Goal: Navigation & Orientation: Find specific page/section

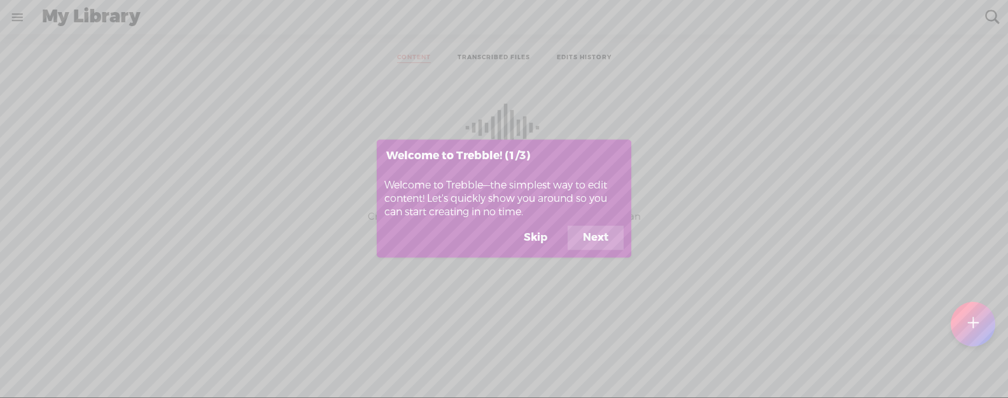
click at [537, 235] on button "Skip" at bounding box center [535, 238] width 54 height 24
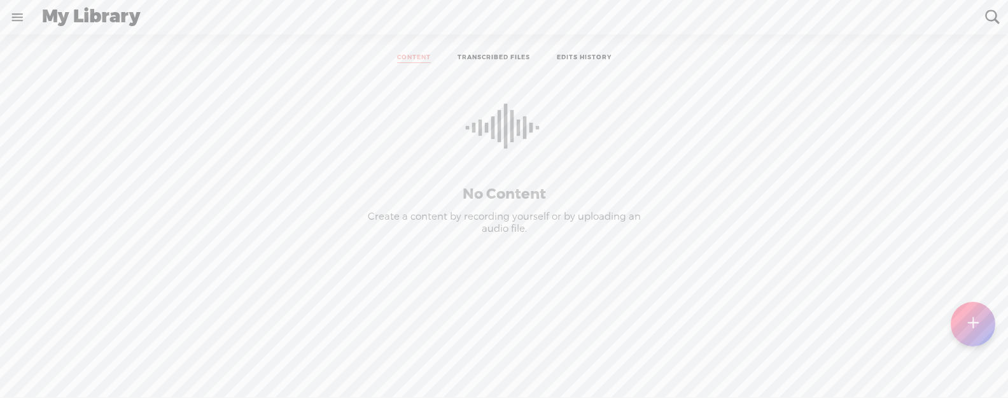
click at [20, 20] on link at bounding box center [17, 17] width 33 height 33
click at [53, 41] on div "[PERSON_NAME]" at bounding box center [71, 42] width 122 height 64
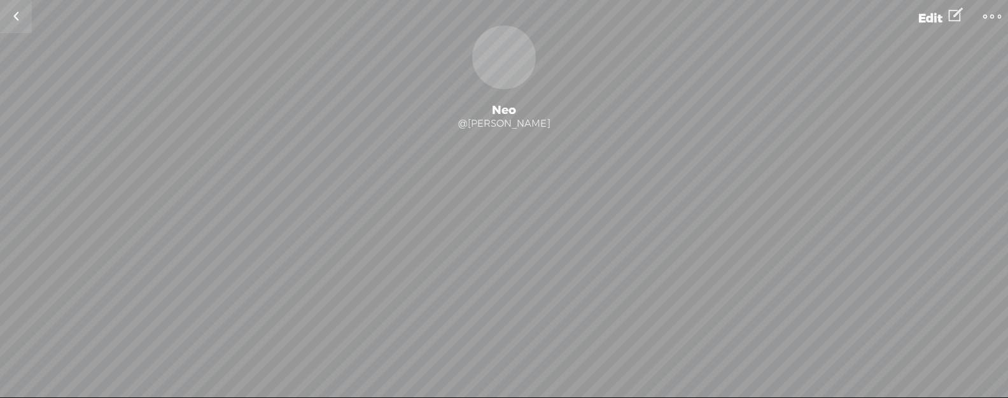
click at [992, 24] on t at bounding box center [992, 17] width 18 height 18
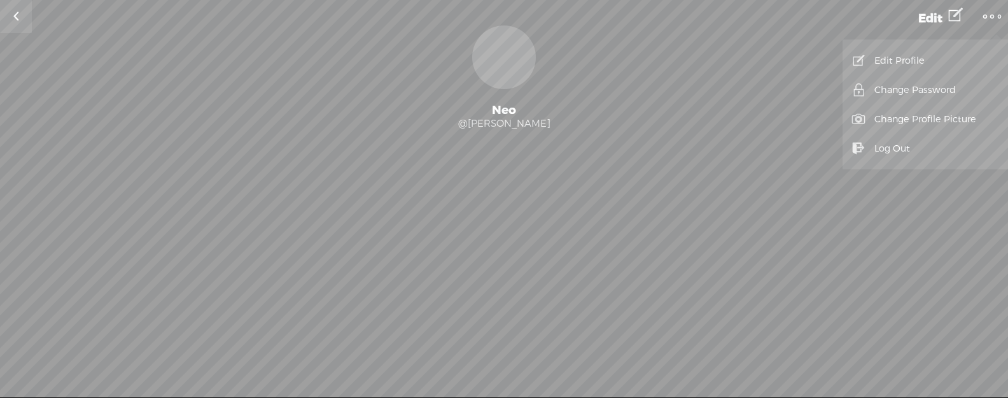
click at [928, 51] on link "Edit Profile" at bounding box center [925, 60] width 153 height 29
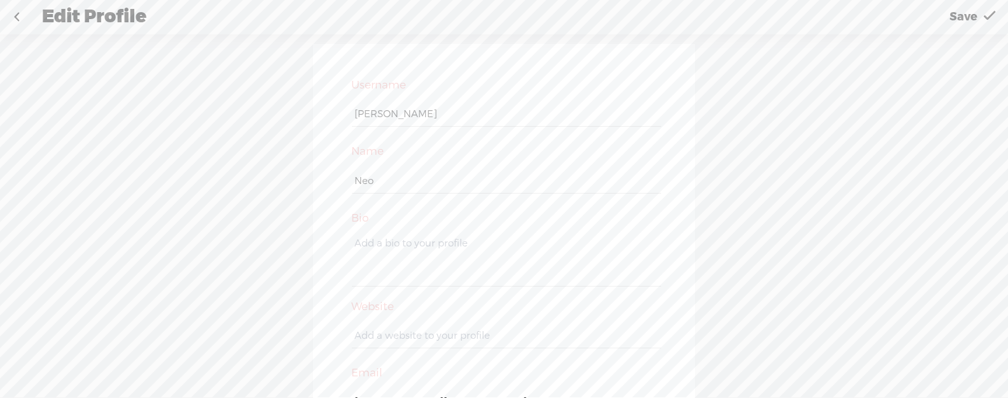
click at [16, 18] on link at bounding box center [17, 17] width 32 height 33
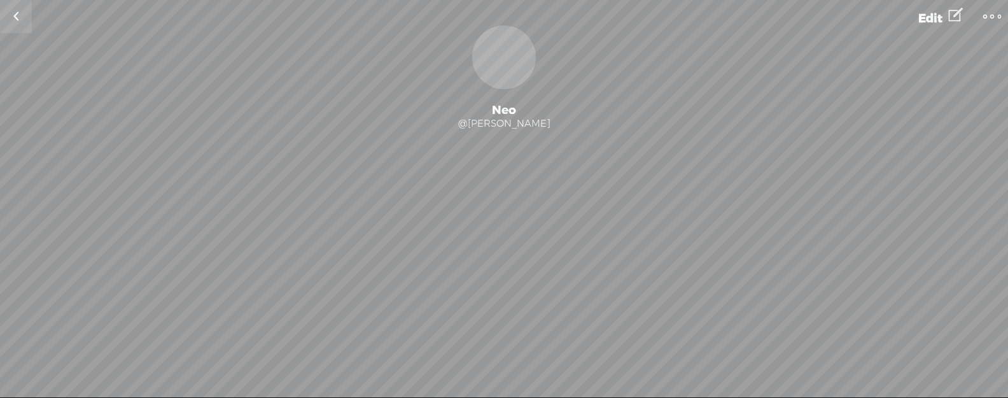
click at [18, 18] on link at bounding box center [16, 16] width 32 height 33
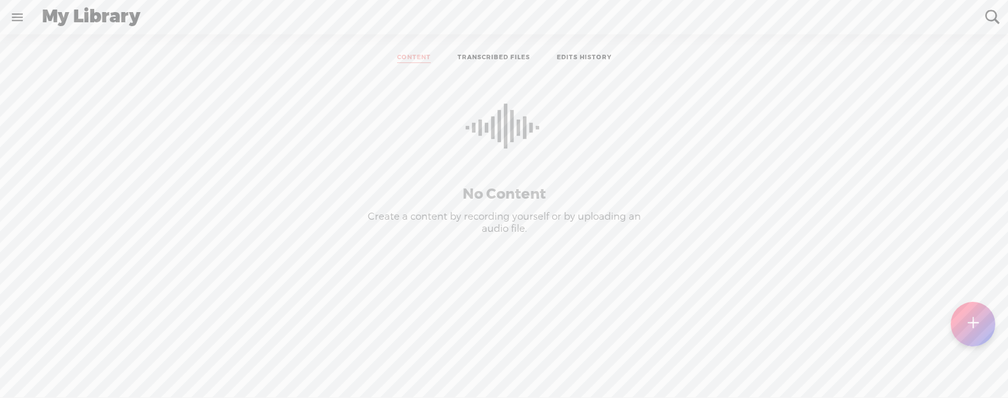
click at [17, 18] on link at bounding box center [17, 17] width 33 height 33
click at [58, 198] on div "MY LIBRARY" at bounding box center [77, 196] width 64 height 11
click at [65, 48] on div "[PERSON_NAME]" at bounding box center [71, 42] width 122 height 64
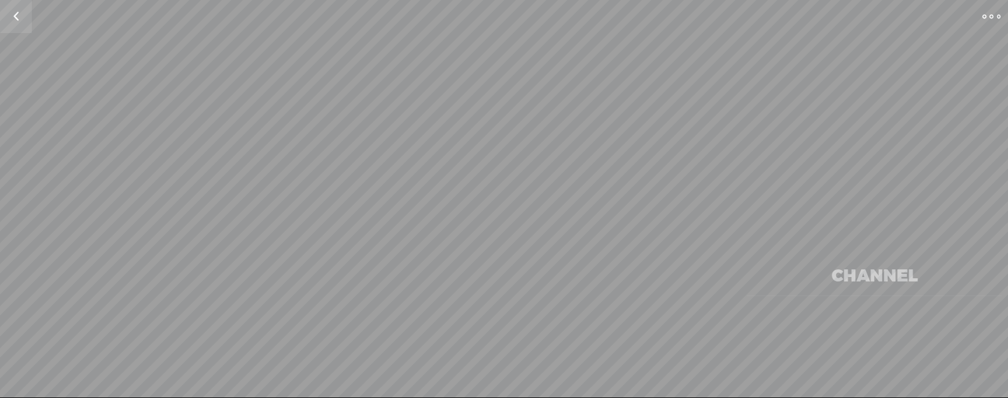
click at [69, 42] on div "Change Picture @ Following Follow 0 Followers · 0 Followings · 0 Subscriptions …" at bounding box center [504, 139] width 1008 height 229
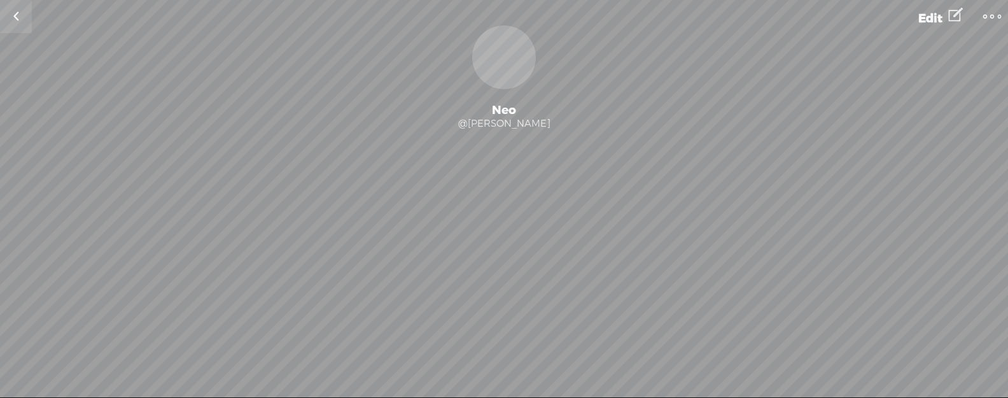
click at [25, 18] on link at bounding box center [16, 16] width 32 height 33
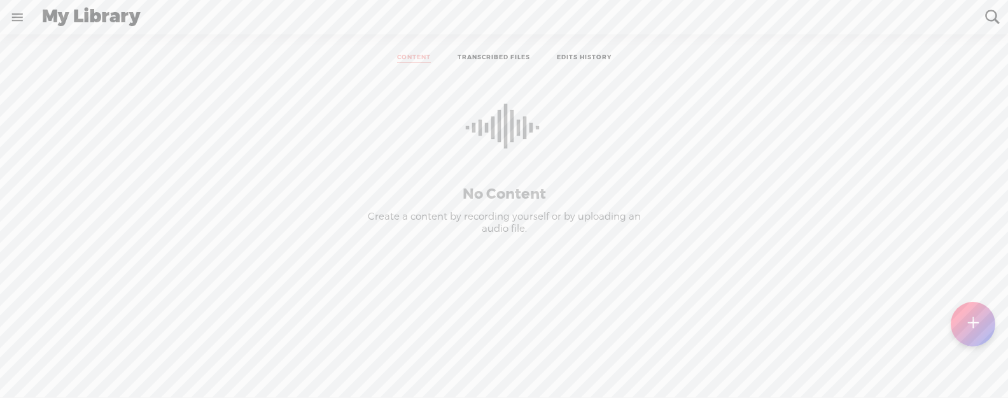
click at [126, 15] on div "My Library" at bounding box center [504, 17] width 943 height 33
click at [493, 46] on ul "CONTENT TRANSCRIBED FILES EDITS HISTORY" at bounding box center [503, 58] width 337 height 29
click at [496, 60] on link "TRANSCRIBED FILES" at bounding box center [493, 58] width 73 height 10
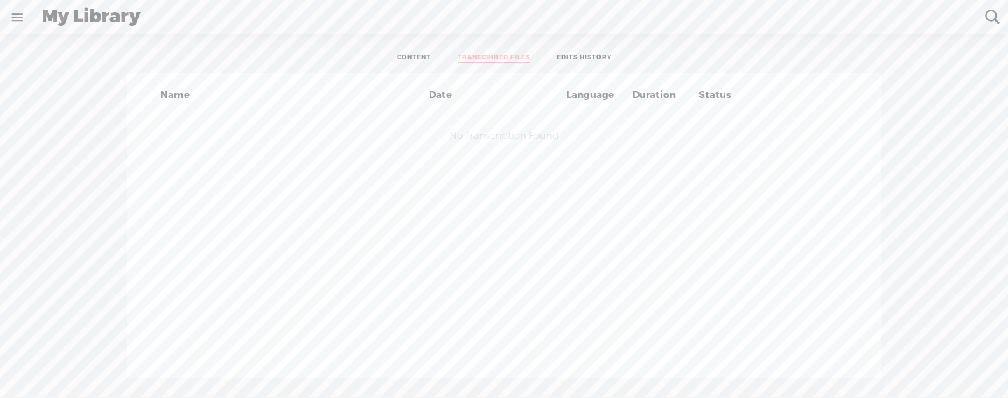
click at [570, 57] on link "EDITS HISTORY" at bounding box center [584, 58] width 55 height 10
click at [475, 55] on link "TRANSCRIBED FILES" at bounding box center [493, 58] width 73 height 10
click at [424, 56] on link "CONTENT" at bounding box center [414, 58] width 34 height 10
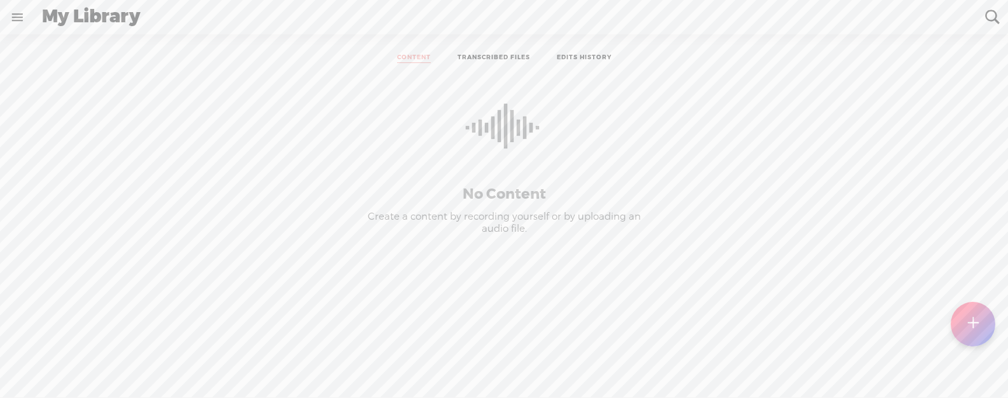
click at [21, 10] on link at bounding box center [17, 17] width 33 height 33
click at [55, 39] on div "[PERSON_NAME]" at bounding box center [71, 42] width 122 height 64
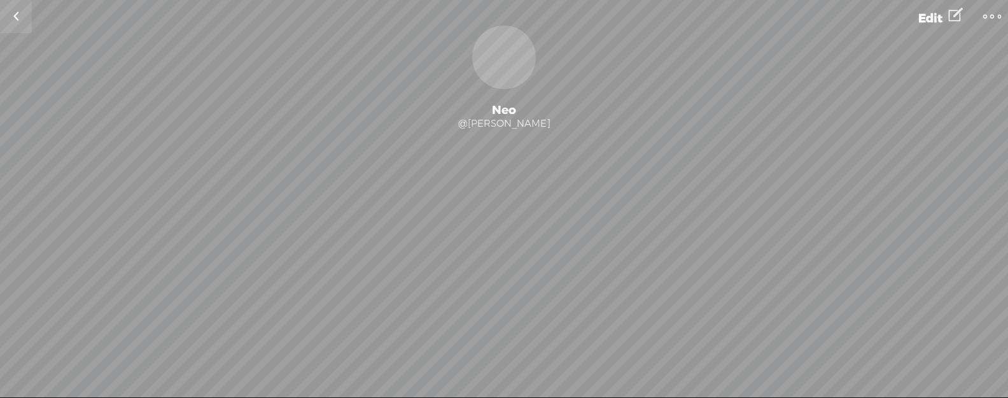
click at [18, 17] on link at bounding box center [16, 16] width 32 height 33
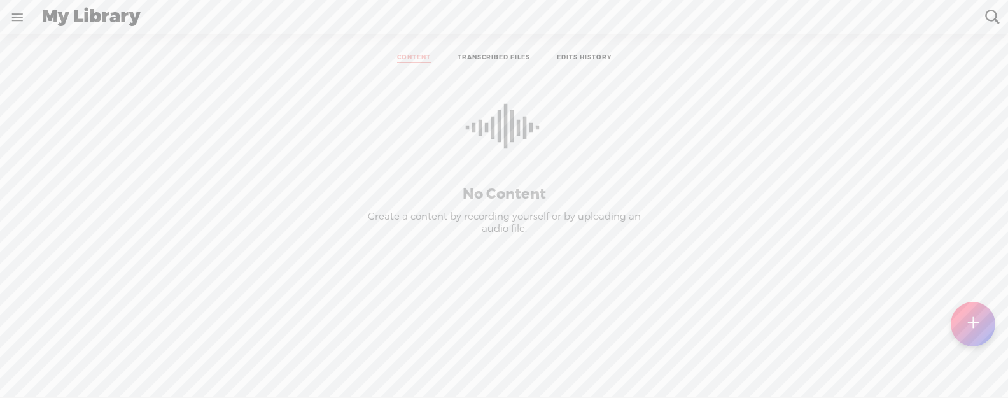
drag, startPoint x: 123, startPoint y: 17, endPoint x: 97, endPoint y: 20, distance: 25.7
click at [117, 18] on div "My Library" at bounding box center [504, 17] width 943 height 33
click at [25, 21] on link at bounding box center [17, 17] width 33 height 33
click at [76, 360] on div "SETTINGS" at bounding box center [84, 368] width 149 height 38
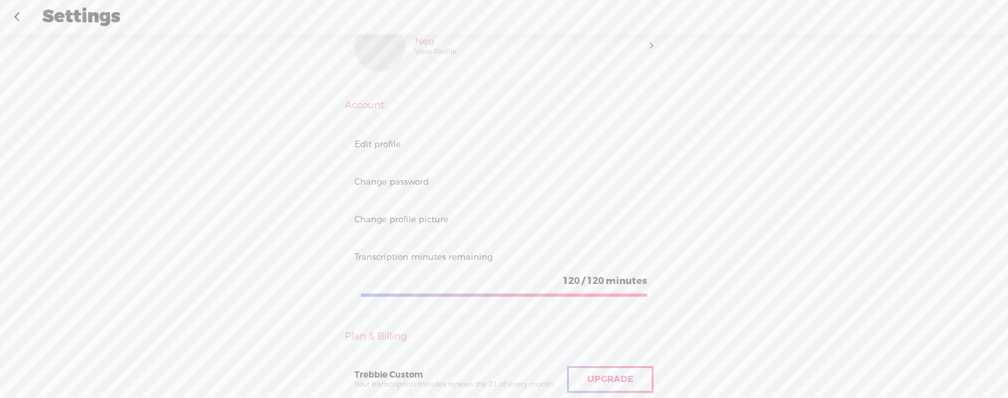
scroll to position [57, 0]
